Goal: Entertainment & Leisure: Consume media (video, audio)

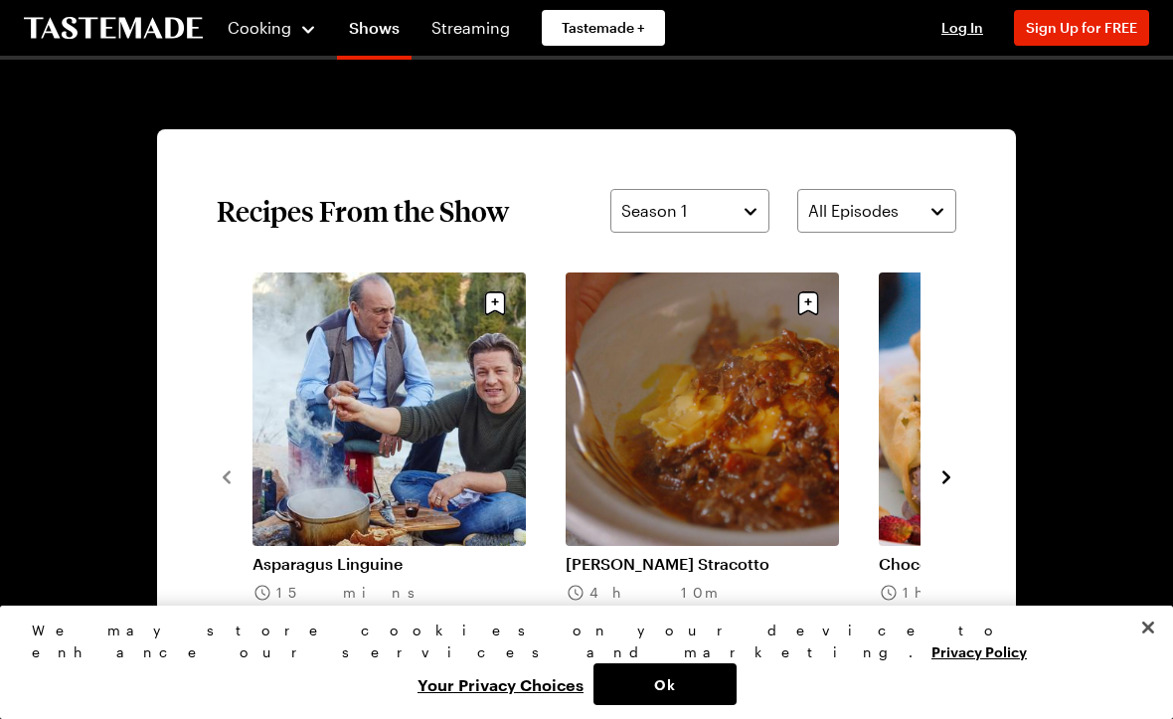
scroll to position [1318, 0]
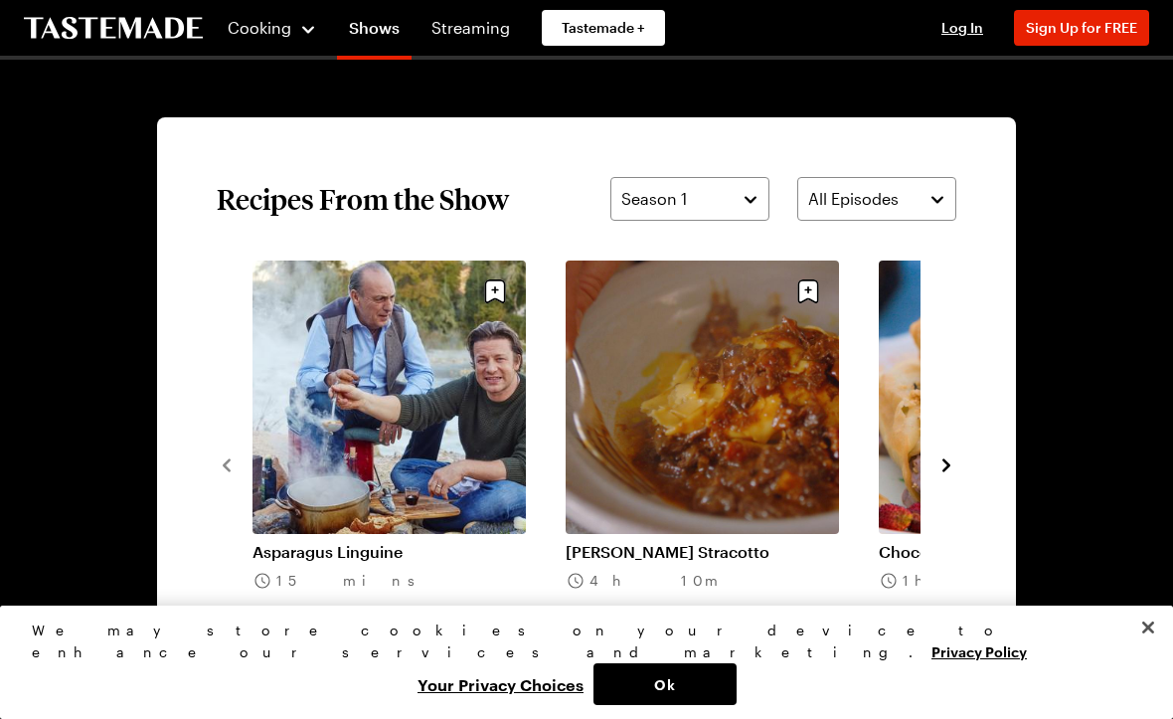
click at [952, 461] on icon "navigate to next item" at bounding box center [947, 465] width 20 height 20
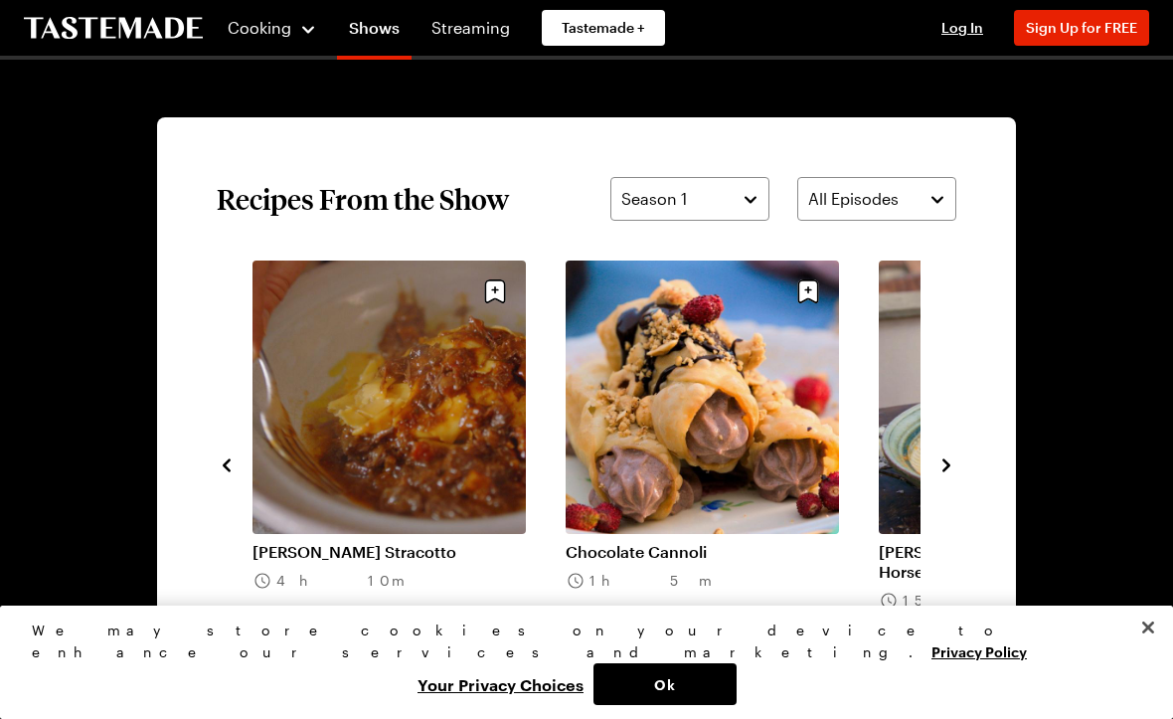
click at [948, 462] on icon "navigate to next item" at bounding box center [947, 465] width 20 height 20
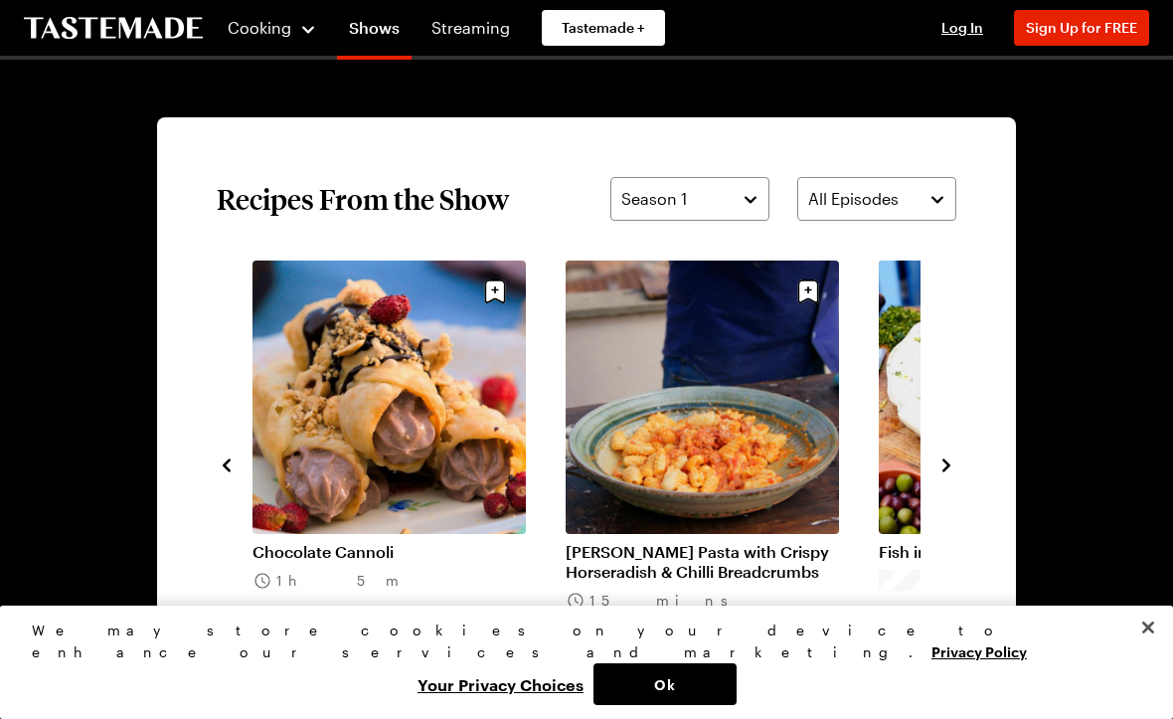
click at [943, 461] on icon "navigate to next item" at bounding box center [946, 464] width 8 height 13
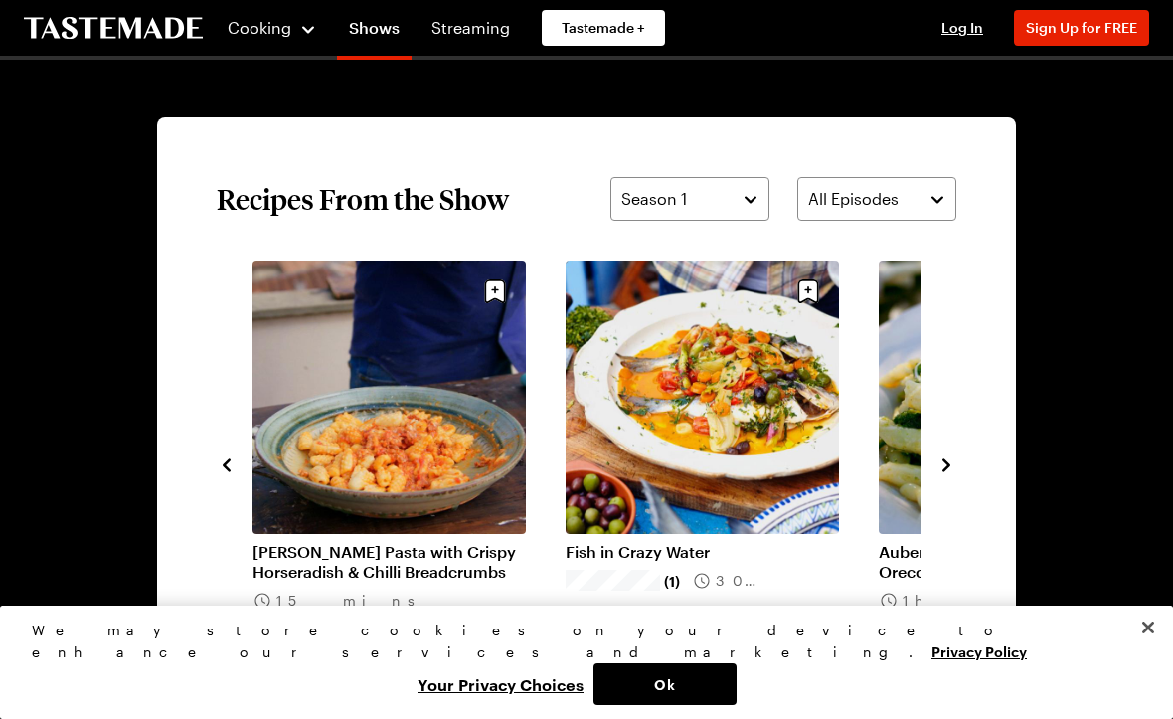
click at [952, 453] on button "navigate to next item" at bounding box center [947, 463] width 20 height 24
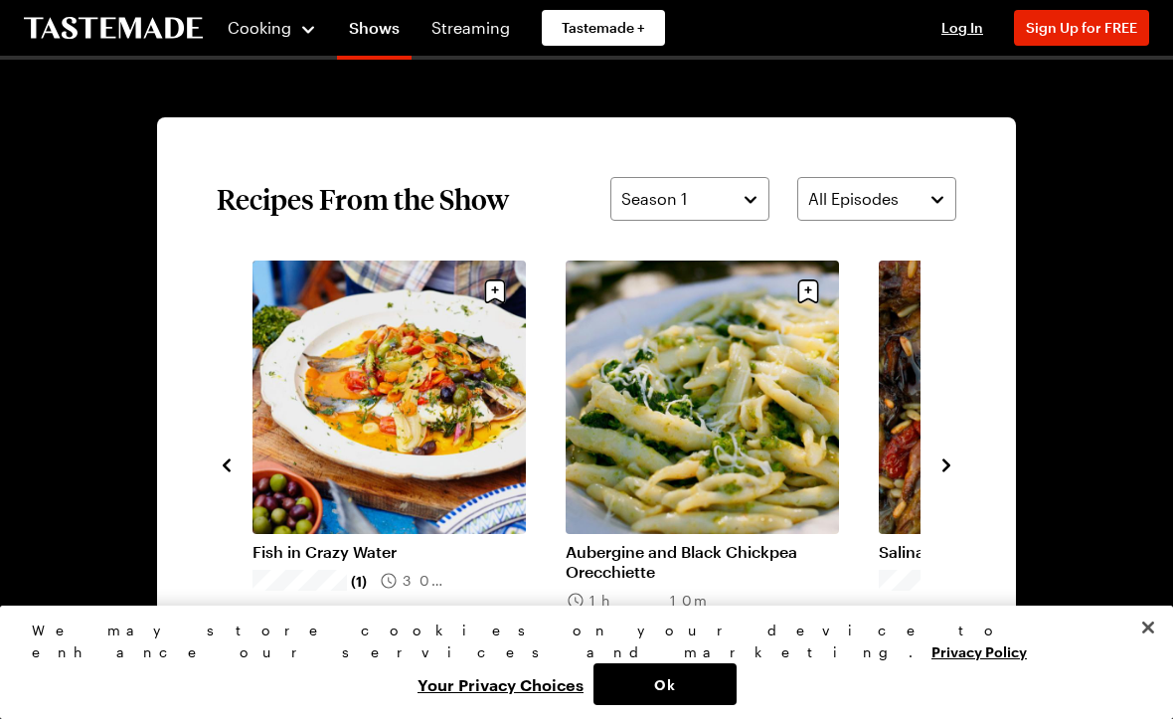
click at [951, 465] on icon "navigate to next item" at bounding box center [947, 465] width 20 height 20
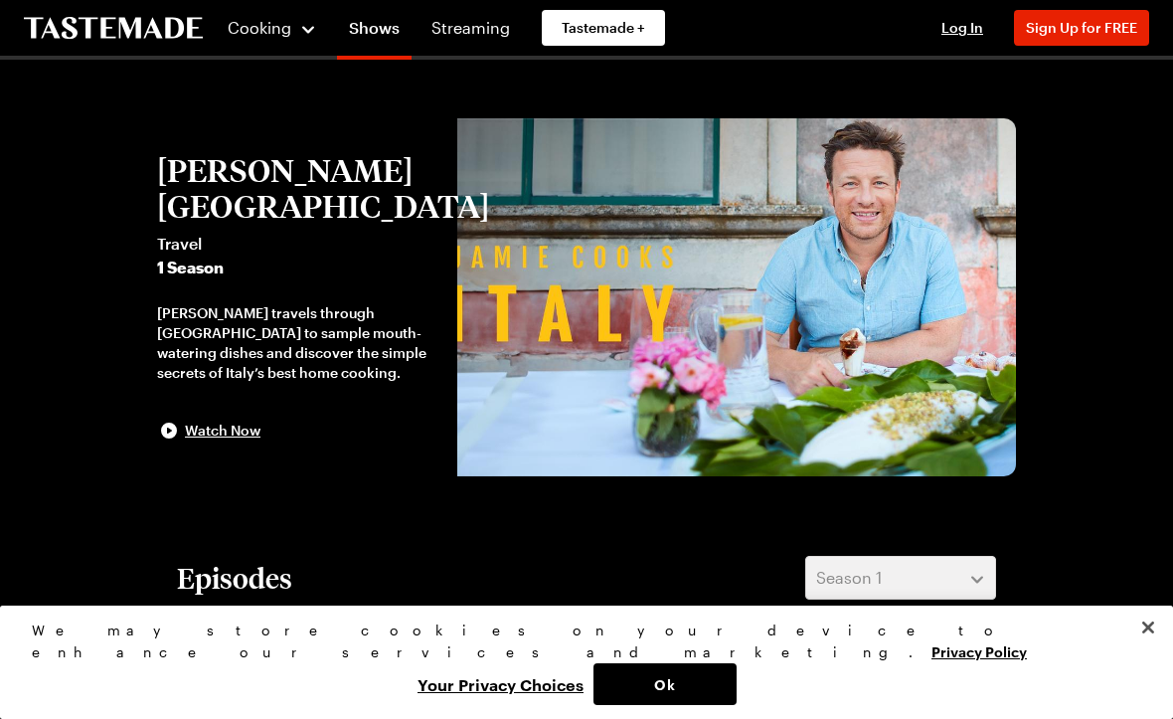
scroll to position [0, 0]
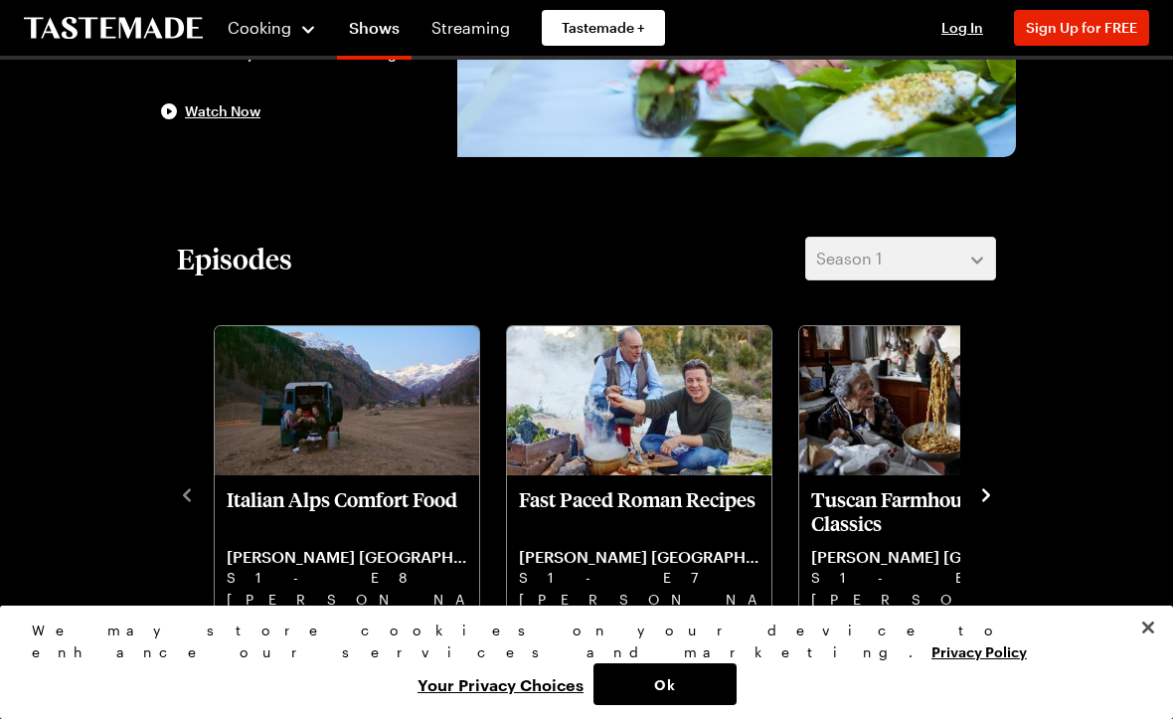
scroll to position [383, 0]
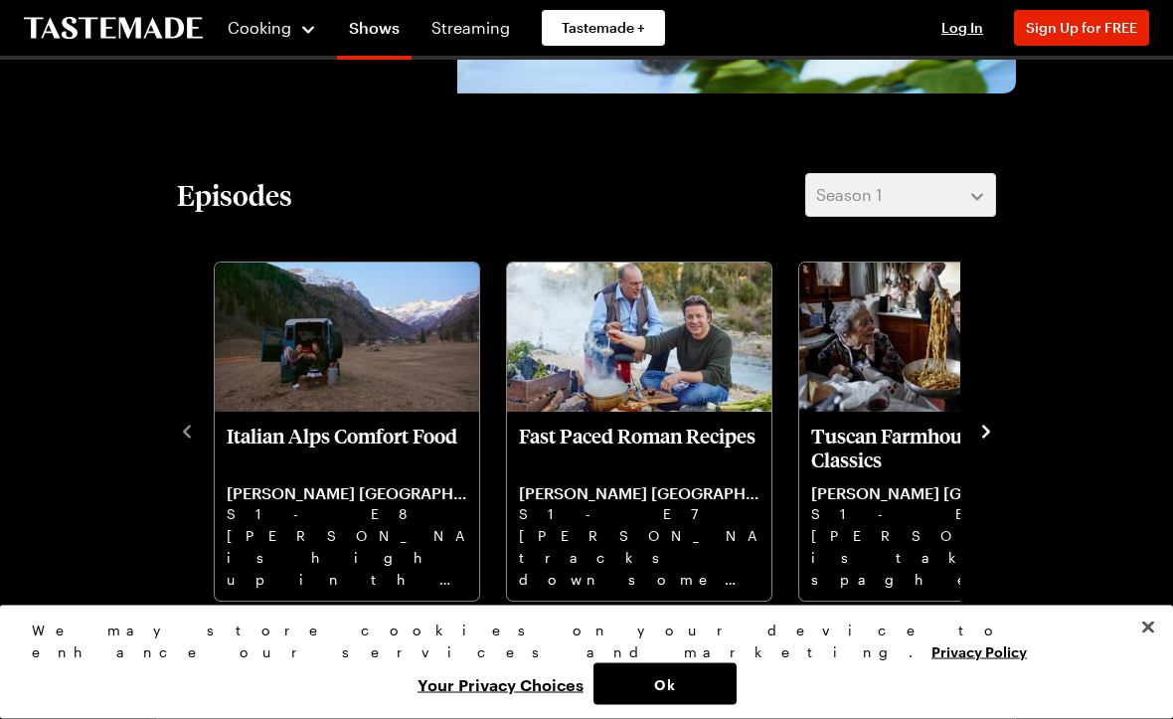
click at [995, 423] on icon "navigate to next item" at bounding box center [986, 433] width 20 height 20
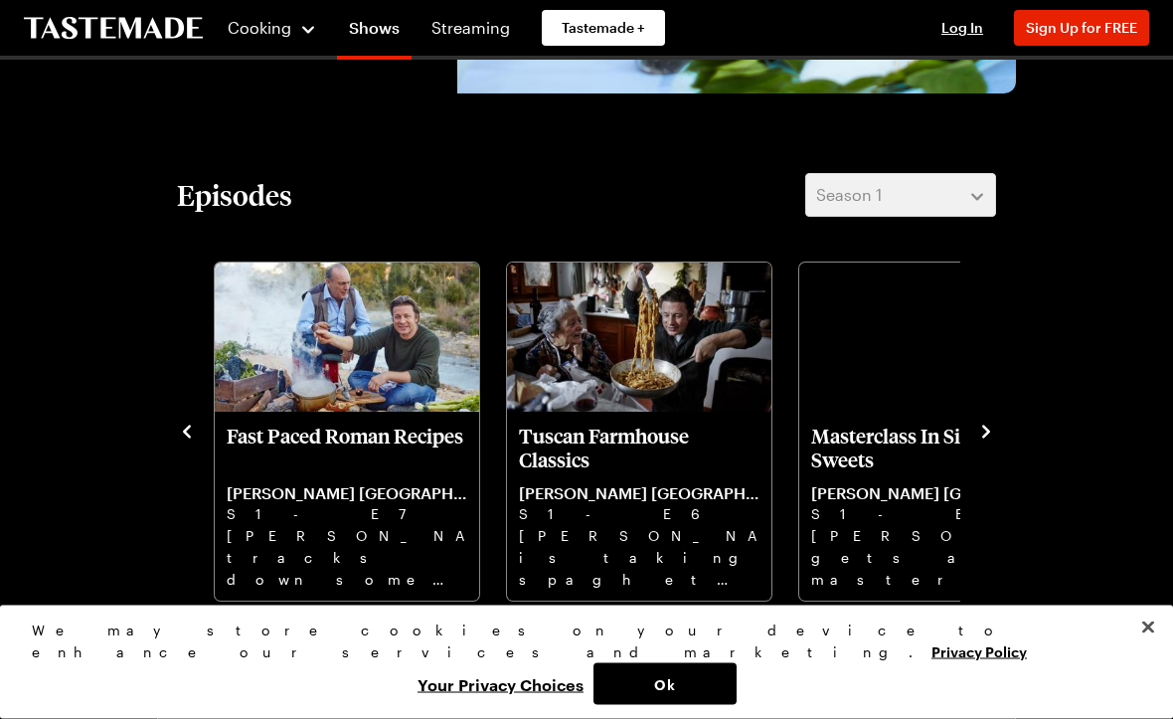
scroll to position [384, 0]
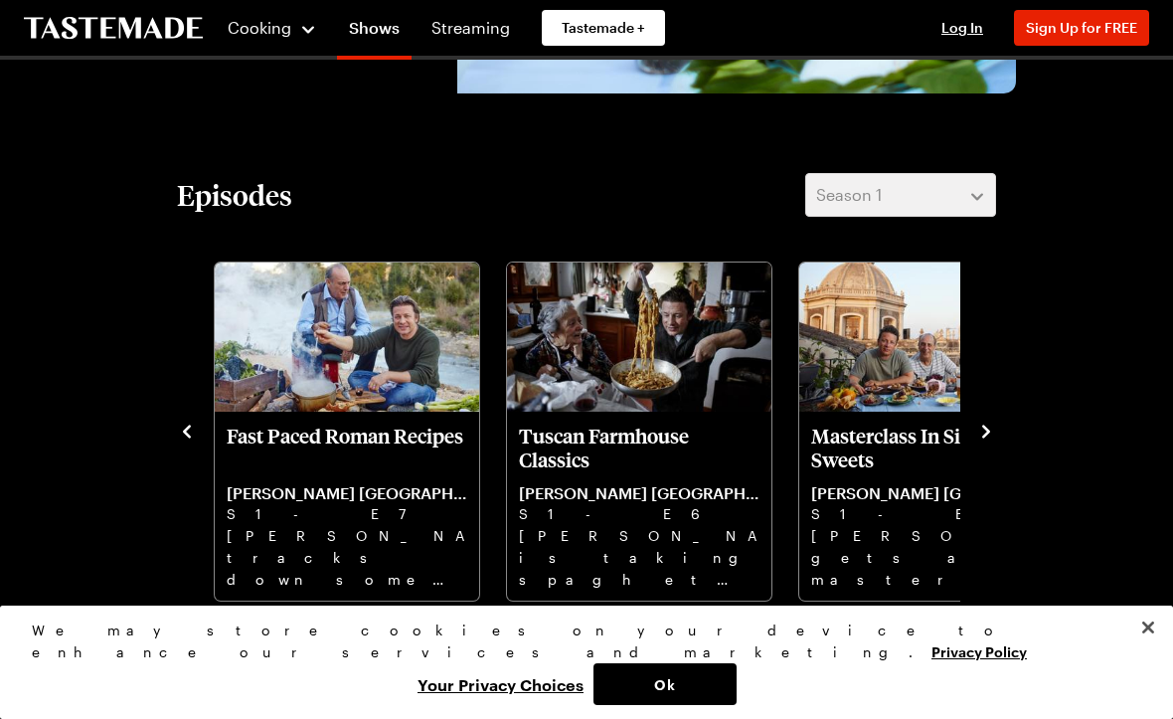
click at [1006, 427] on div "Episodes Season 1 Italian Alps Comfort Food [PERSON_NAME] [GEOGRAPHIC_DATA] S1 …" at bounding box center [586, 387] width 859 height 429
click at [990, 440] on icon "navigate to next item" at bounding box center [986, 432] width 20 height 20
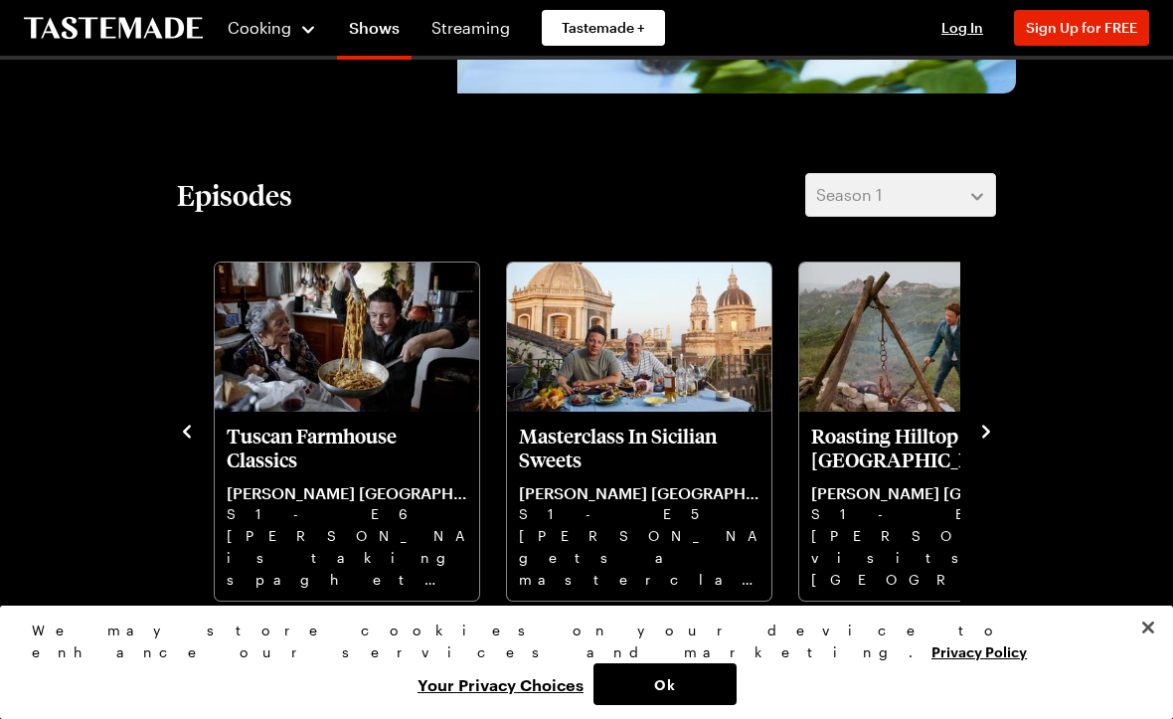
click at [995, 422] on icon "navigate to next item" at bounding box center [986, 432] width 20 height 20
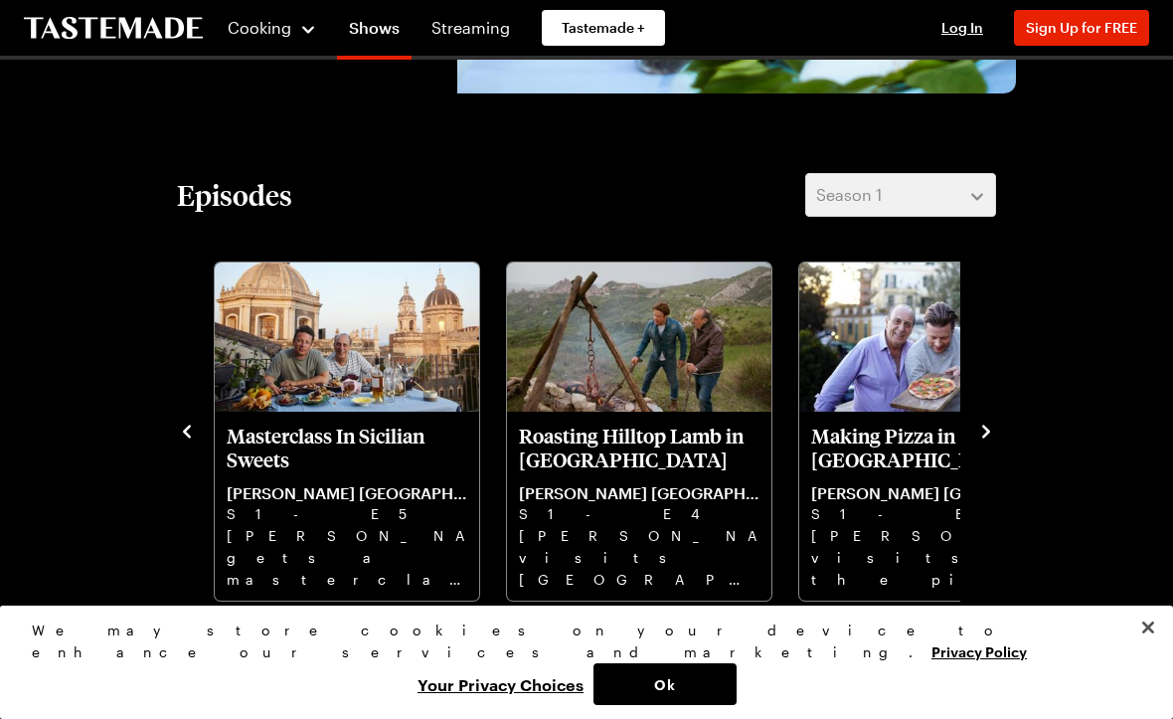
click at [995, 418] on button "navigate to next item" at bounding box center [986, 430] width 20 height 24
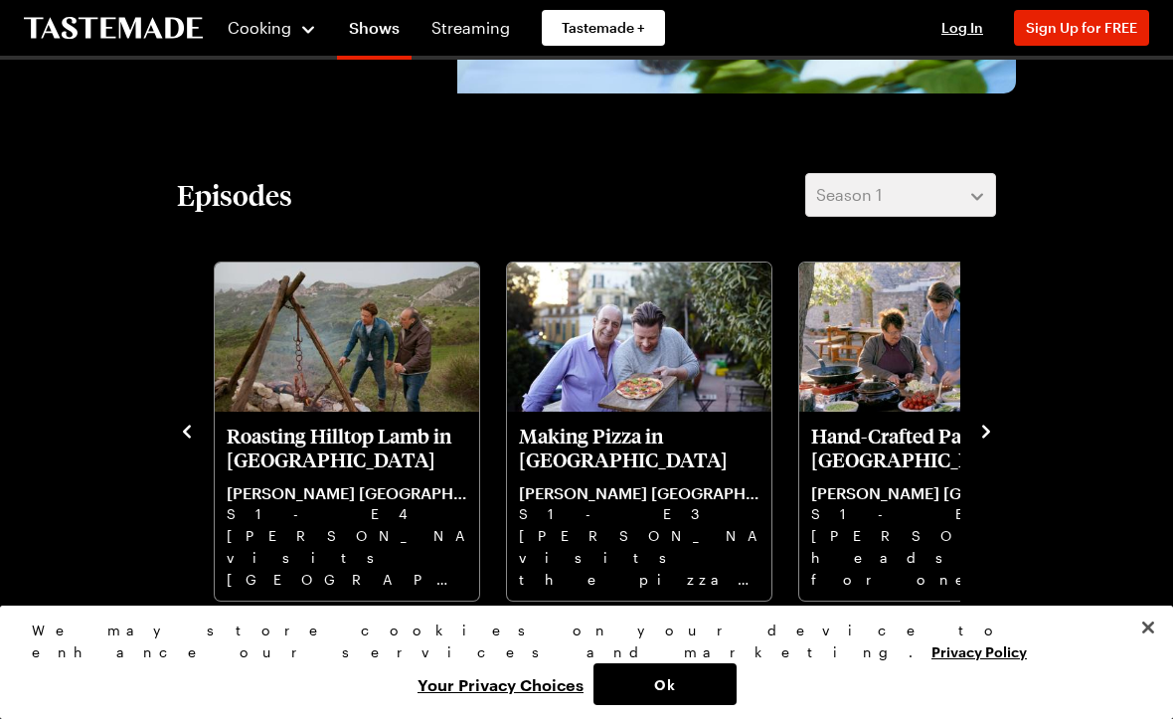
click at [992, 422] on icon "navigate to next item" at bounding box center [986, 432] width 20 height 20
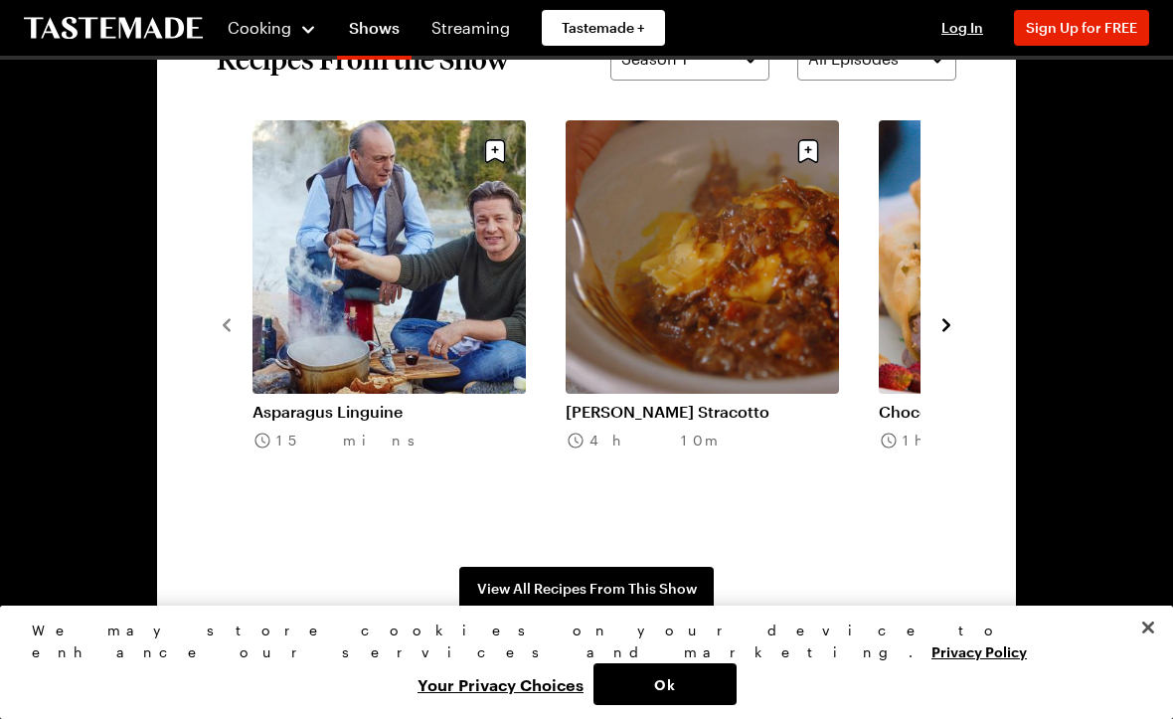
scroll to position [1461, 0]
